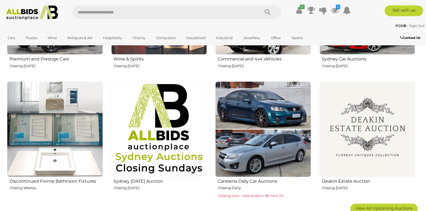
scroll to position [297, 0]
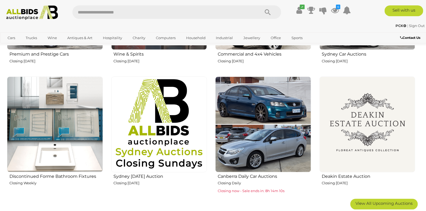
click at [369, 126] on img at bounding box center [367, 125] width 96 height 96
click at [391, 142] on img at bounding box center [367, 125] width 96 height 96
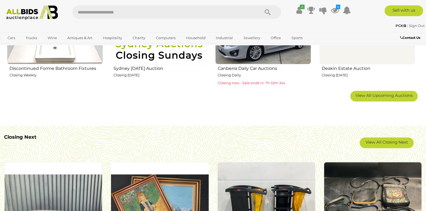
scroll to position [405, 0]
click at [378, 95] on span "View All Upcoming Auctions" at bounding box center [384, 95] width 57 height 5
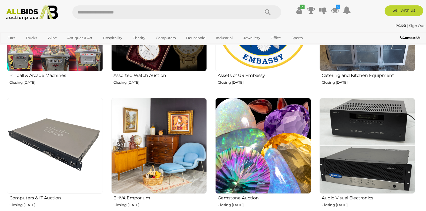
scroll to position [648, 0]
click at [173, 159] on img at bounding box center [159, 146] width 96 height 96
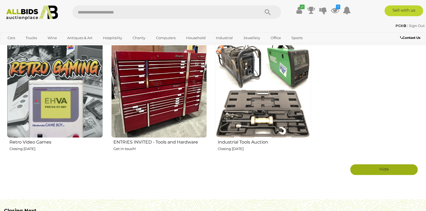
scroll to position [945, 0]
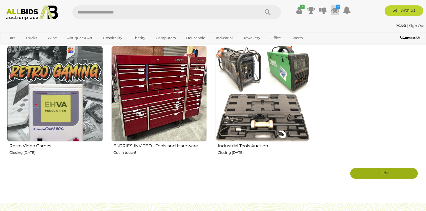
click at [337, 9] on icon "7" at bounding box center [338, 7] width 4 height 5
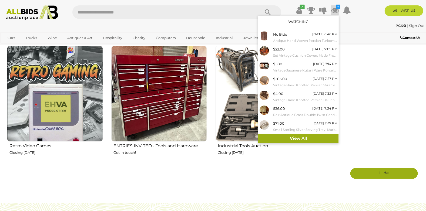
click at [302, 139] on link "View All" at bounding box center [298, 138] width 80 height 9
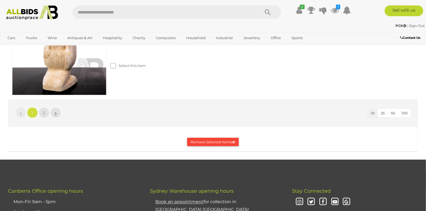
scroll to position [1080, 0]
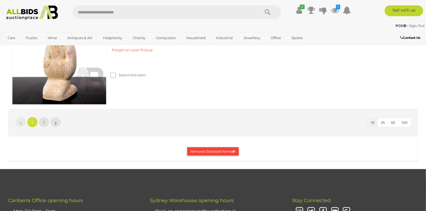
click at [215, 150] on button "Remove Selected Items" at bounding box center [213, 151] width 52 height 8
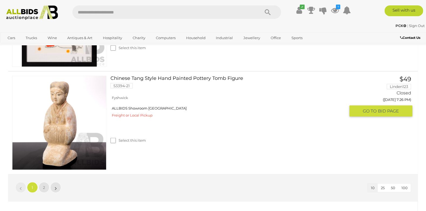
scroll to position [1026, 0]
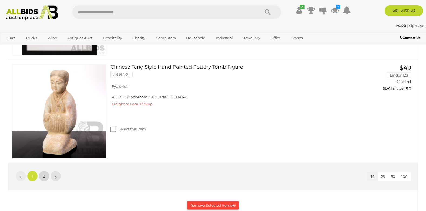
click at [43, 174] on span "2" at bounding box center [44, 176] width 2 height 5
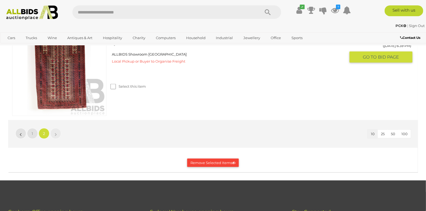
scroll to position [270, 0]
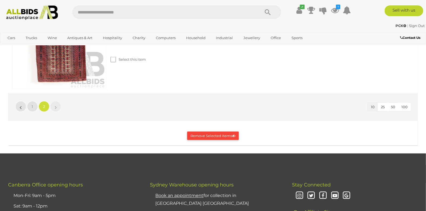
click at [216, 136] on button "Remove Selected Items" at bounding box center [213, 136] width 52 height 8
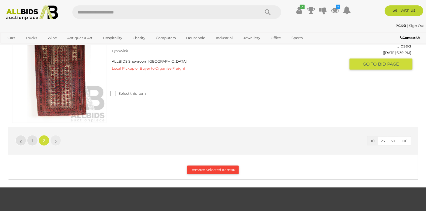
scroll to position [243, 0]
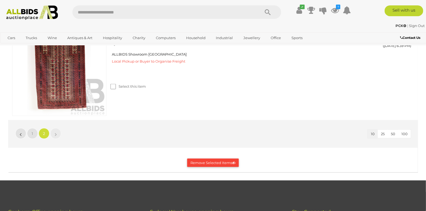
click at [205, 163] on button "Remove Selected Items" at bounding box center [213, 163] width 52 height 8
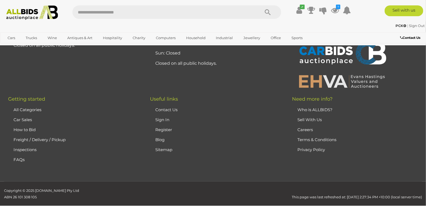
scroll to position [0, 0]
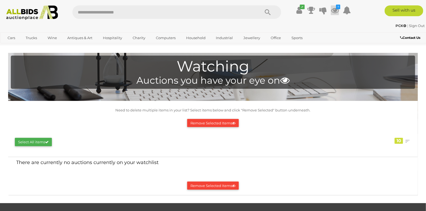
click at [339, 9] on icon "7" at bounding box center [338, 7] width 4 height 5
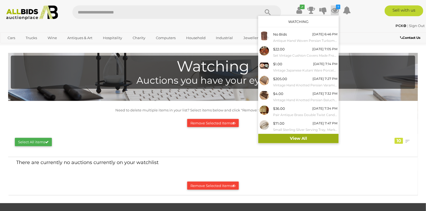
click at [298, 138] on link "View All" at bounding box center [298, 138] width 80 height 9
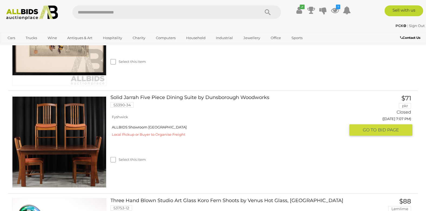
scroll to position [891, 0]
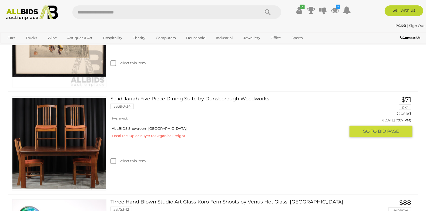
click at [85, 144] on img at bounding box center [59, 144] width 94 height 94
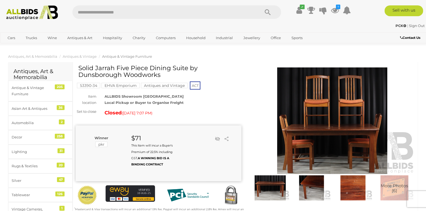
click at [331, 146] on img at bounding box center [333, 121] width 166 height 107
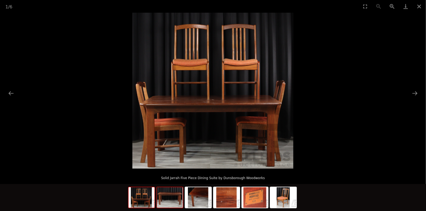
click at [167, 200] on img at bounding box center [170, 197] width 26 height 21
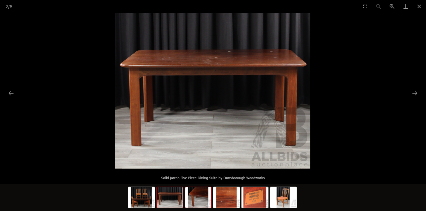
click at [197, 203] on img at bounding box center [198, 197] width 26 height 21
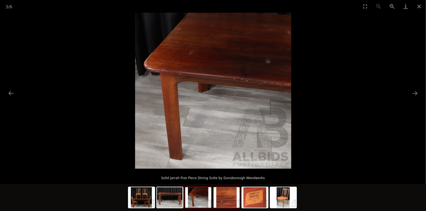
click at [224, 205] on img at bounding box center [227, 197] width 26 height 21
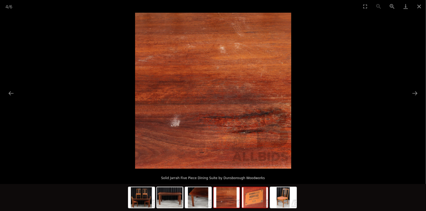
click at [255, 203] on img at bounding box center [255, 197] width 26 height 21
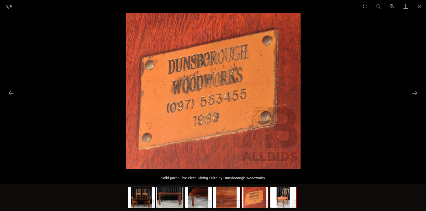
click at [286, 204] on img at bounding box center [283, 197] width 26 height 21
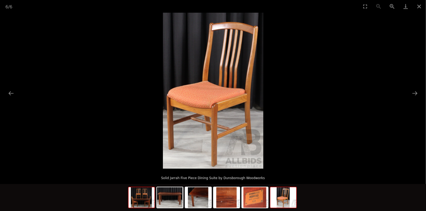
click at [143, 205] on img at bounding box center [142, 197] width 26 height 21
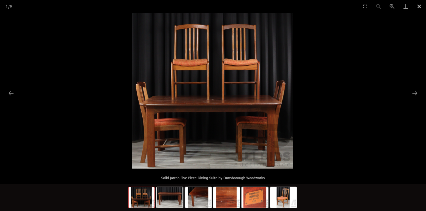
click at [418, 7] on button "Close gallery" at bounding box center [419, 6] width 14 height 13
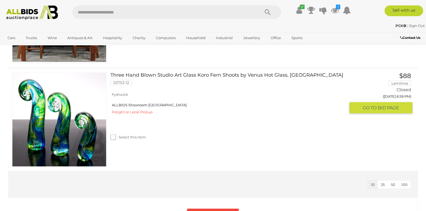
scroll to position [1080, 0]
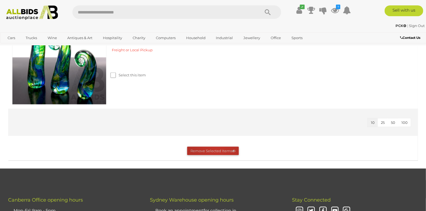
click at [216, 150] on button "Remove Selected Items" at bounding box center [213, 151] width 52 height 8
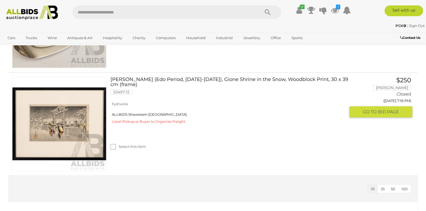
scroll to position [837, 0]
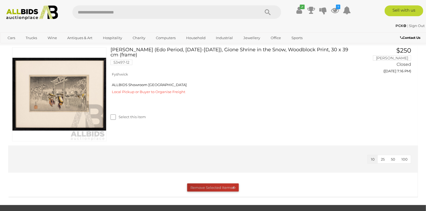
click at [228, 185] on button "Remove Selected Items" at bounding box center [213, 188] width 52 height 8
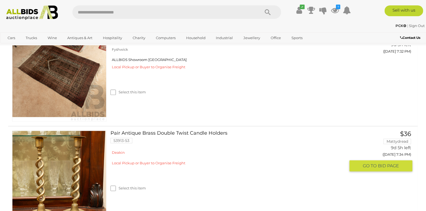
scroll to position [459, 0]
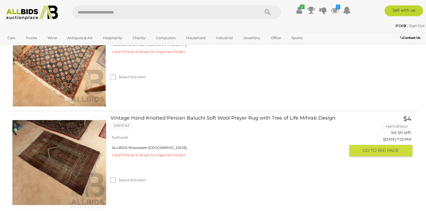
click at [65, 152] on link at bounding box center [59, 163] width 94 height 94
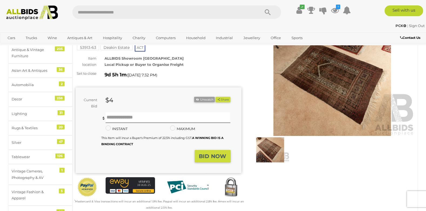
scroll to position [27, 0]
